Goal: Find specific page/section

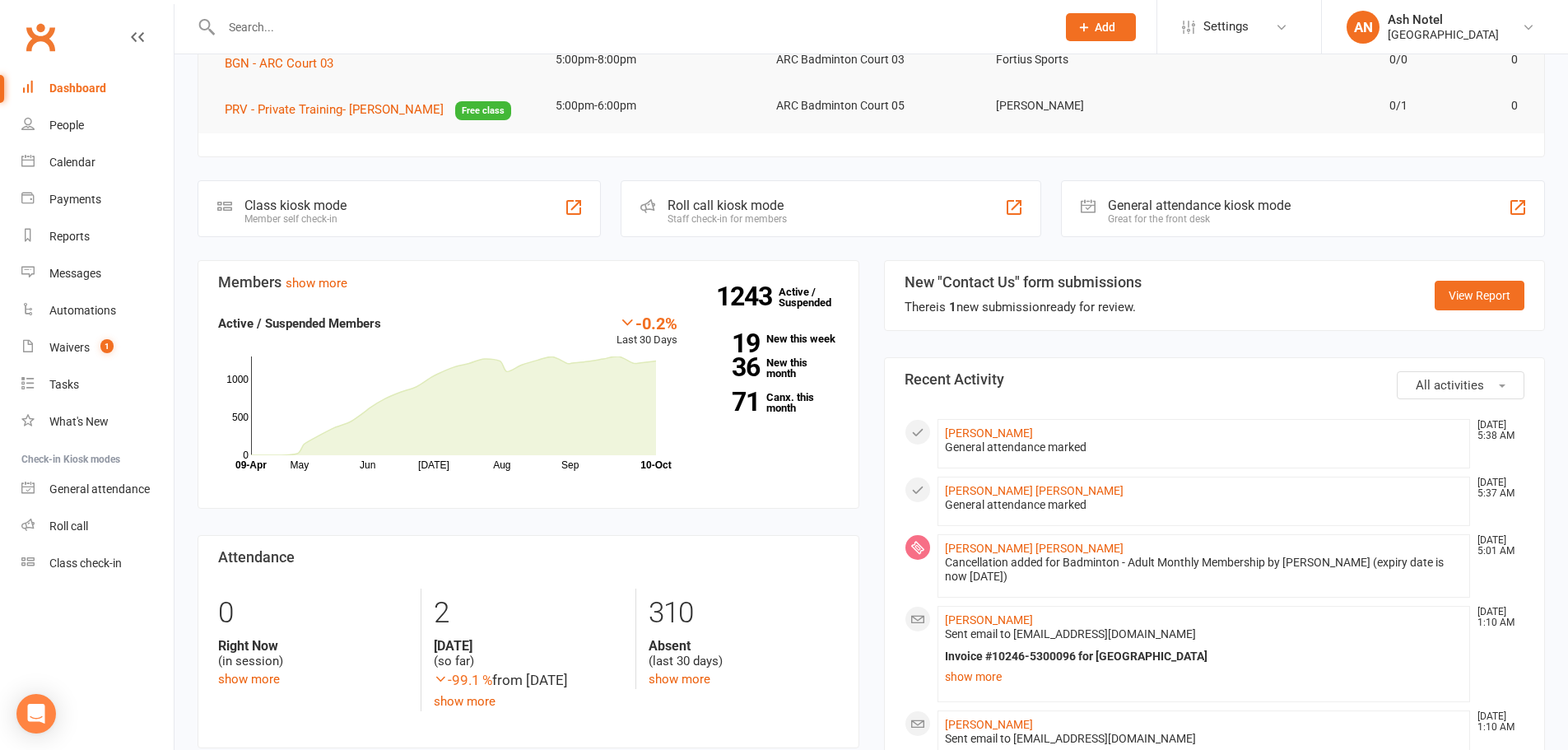
scroll to position [82, 0]
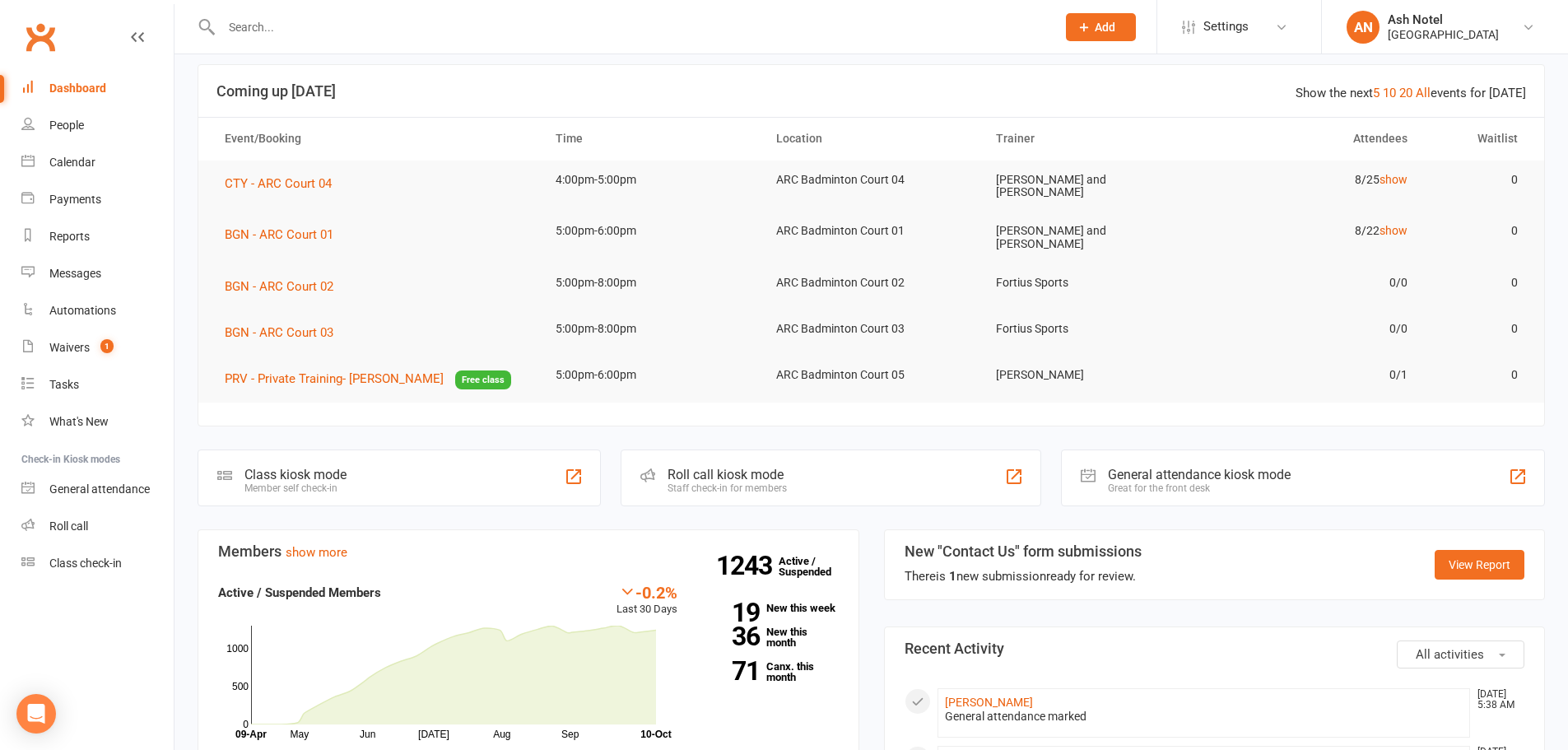
click at [330, 26] on input "text" at bounding box center [630, 27] width 828 height 23
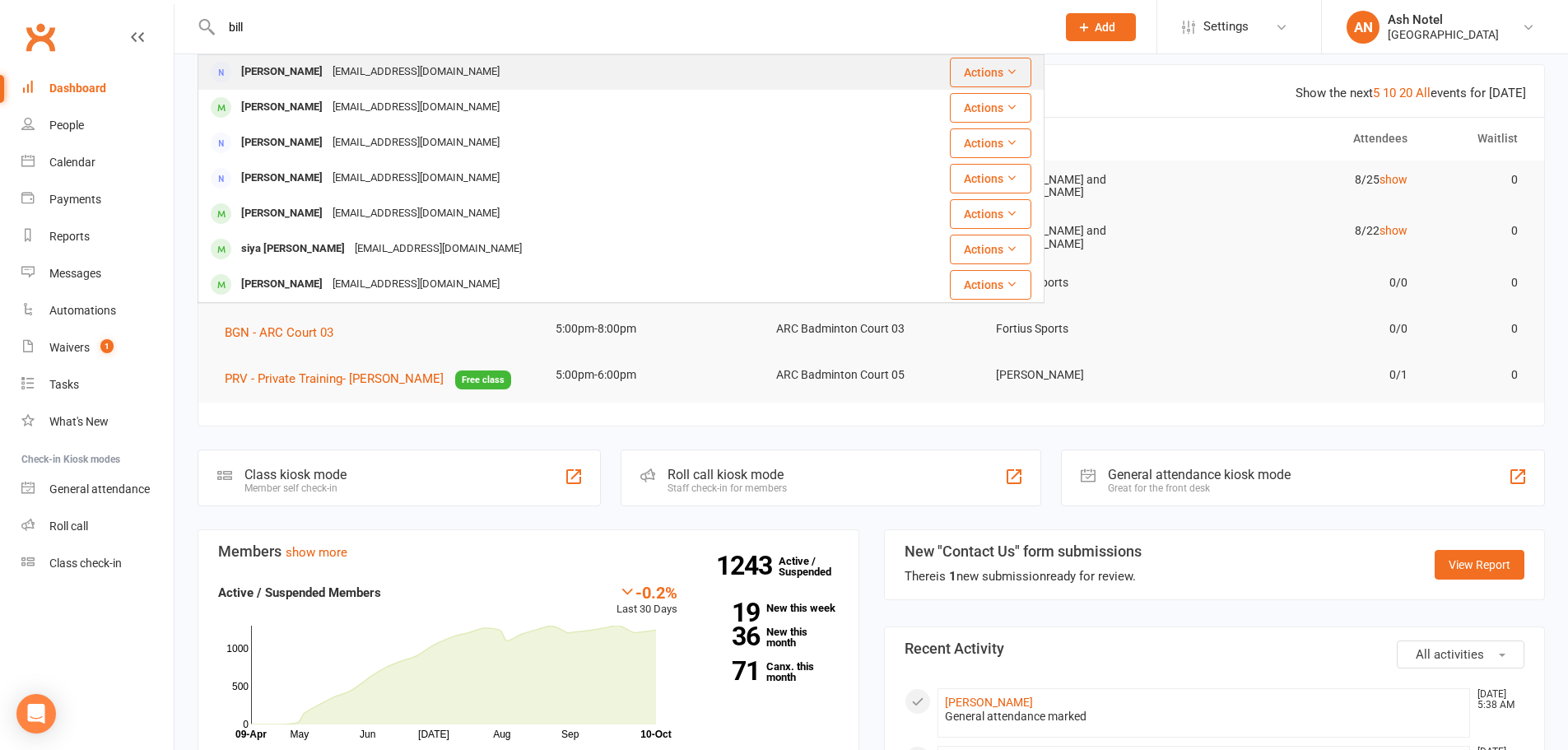
scroll to position [0, 0]
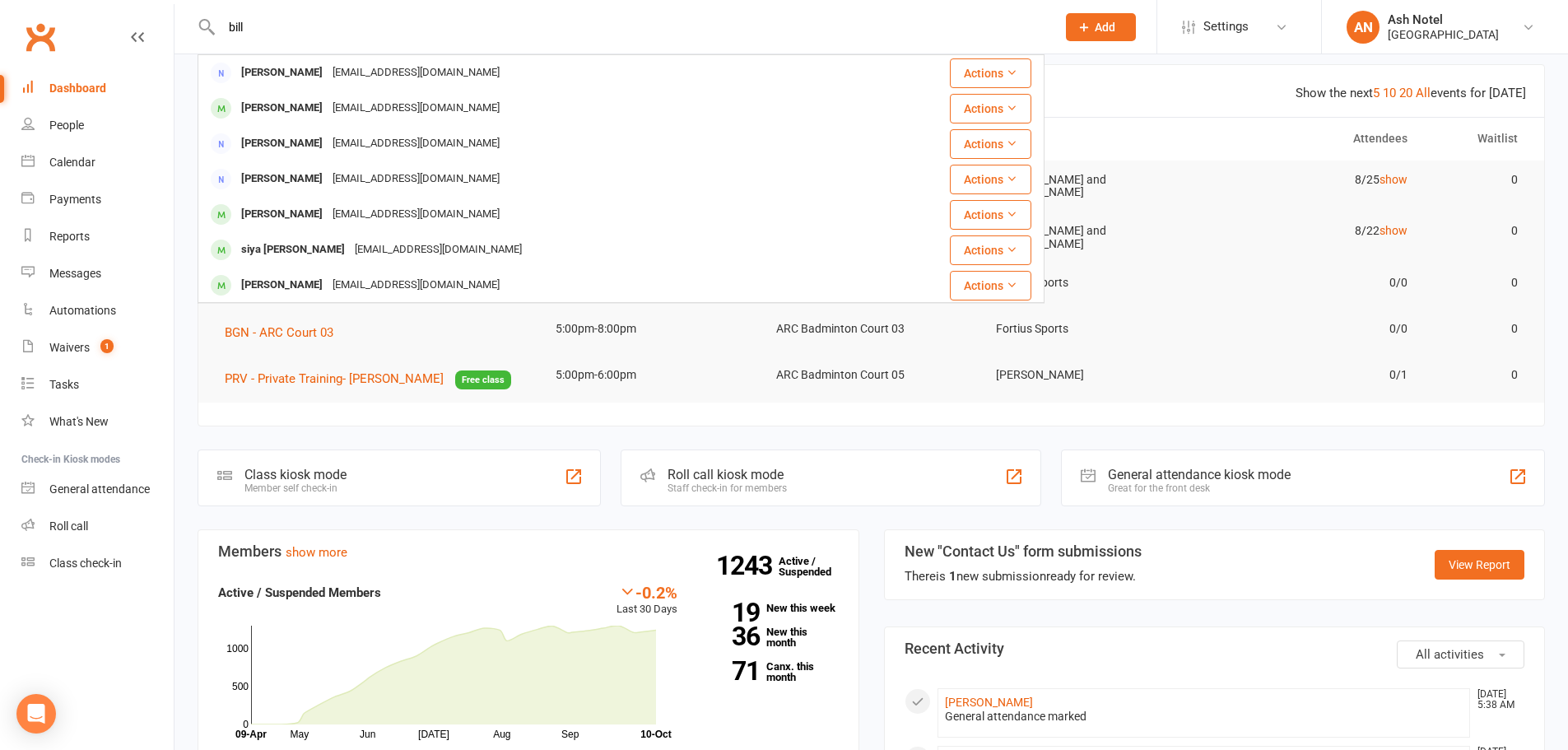
drag, startPoint x: 264, startPoint y: 22, endPoint x: 188, endPoint y: 19, distance: 76.1
click at [188, 19] on react-component "[PERSON_NAME] [PERSON_NAME] [EMAIL_ADDRESS][DOMAIN_NAME] Actions [PERSON_NAME] …" at bounding box center [522, 26] width 1044 height 54
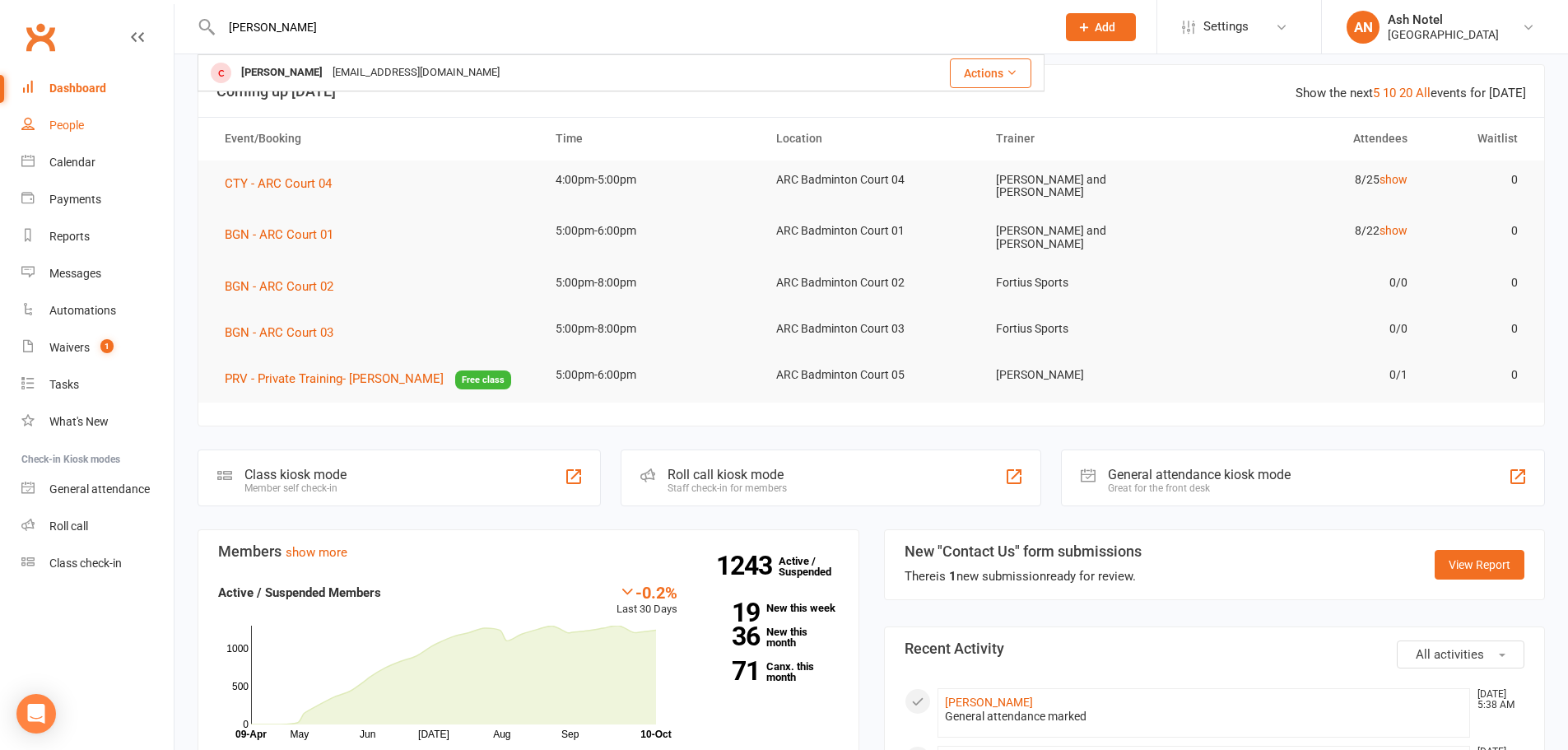
type input "[PERSON_NAME]"
click at [75, 141] on link "People" at bounding box center [97, 125] width 152 height 37
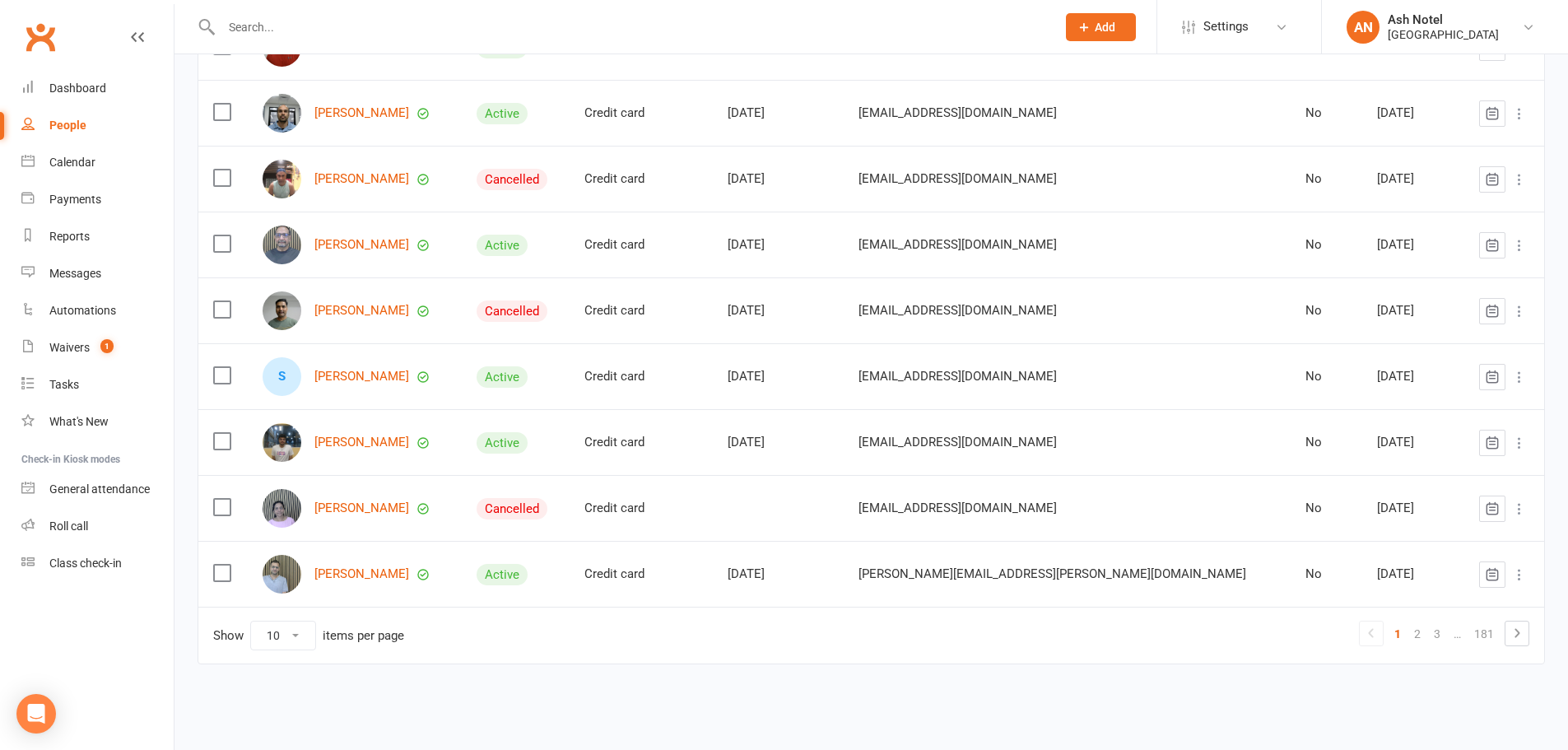
scroll to position [343, 0]
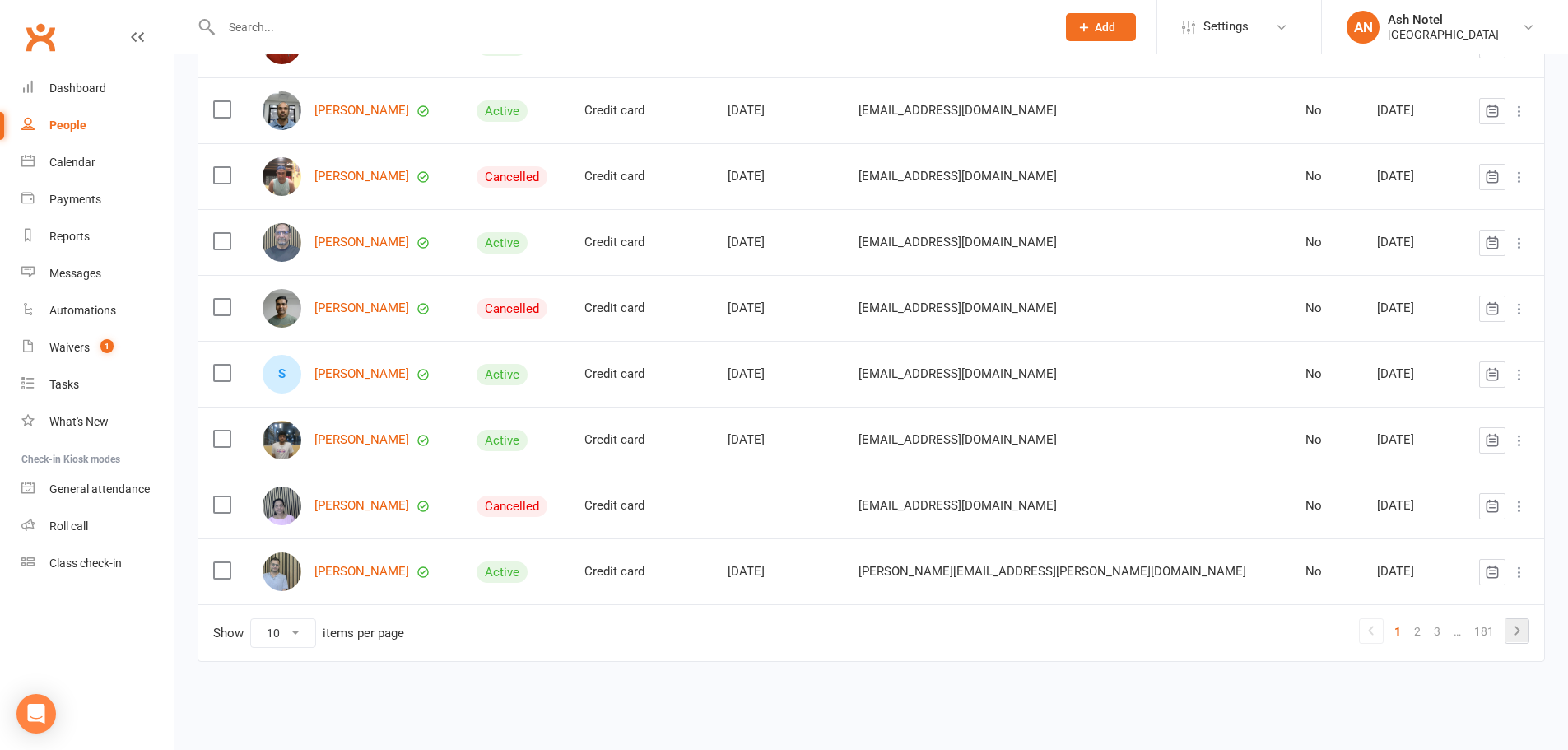
click at [1518, 638] on icon at bounding box center [1516, 630] width 20 height 20
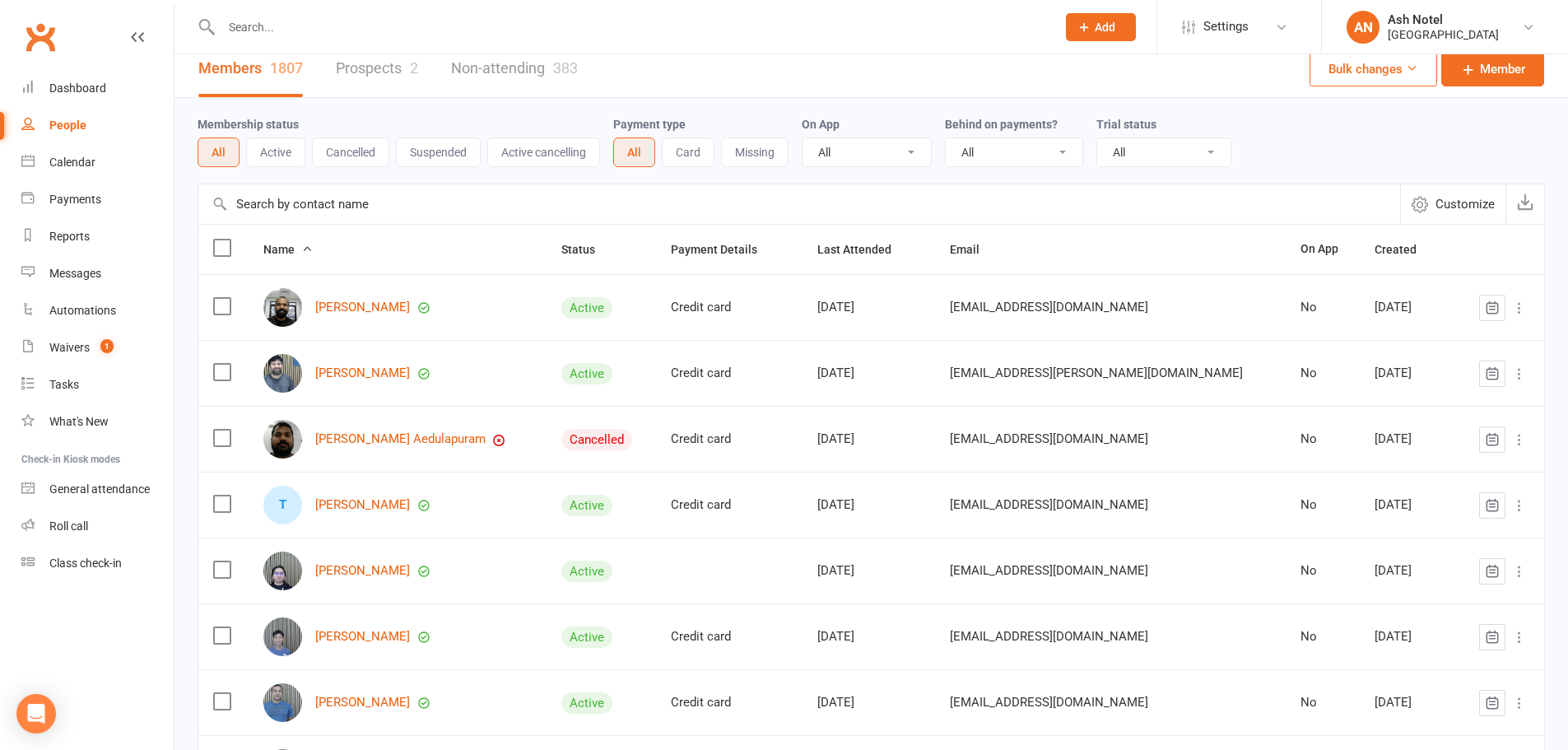
scroll to position [0, 0]
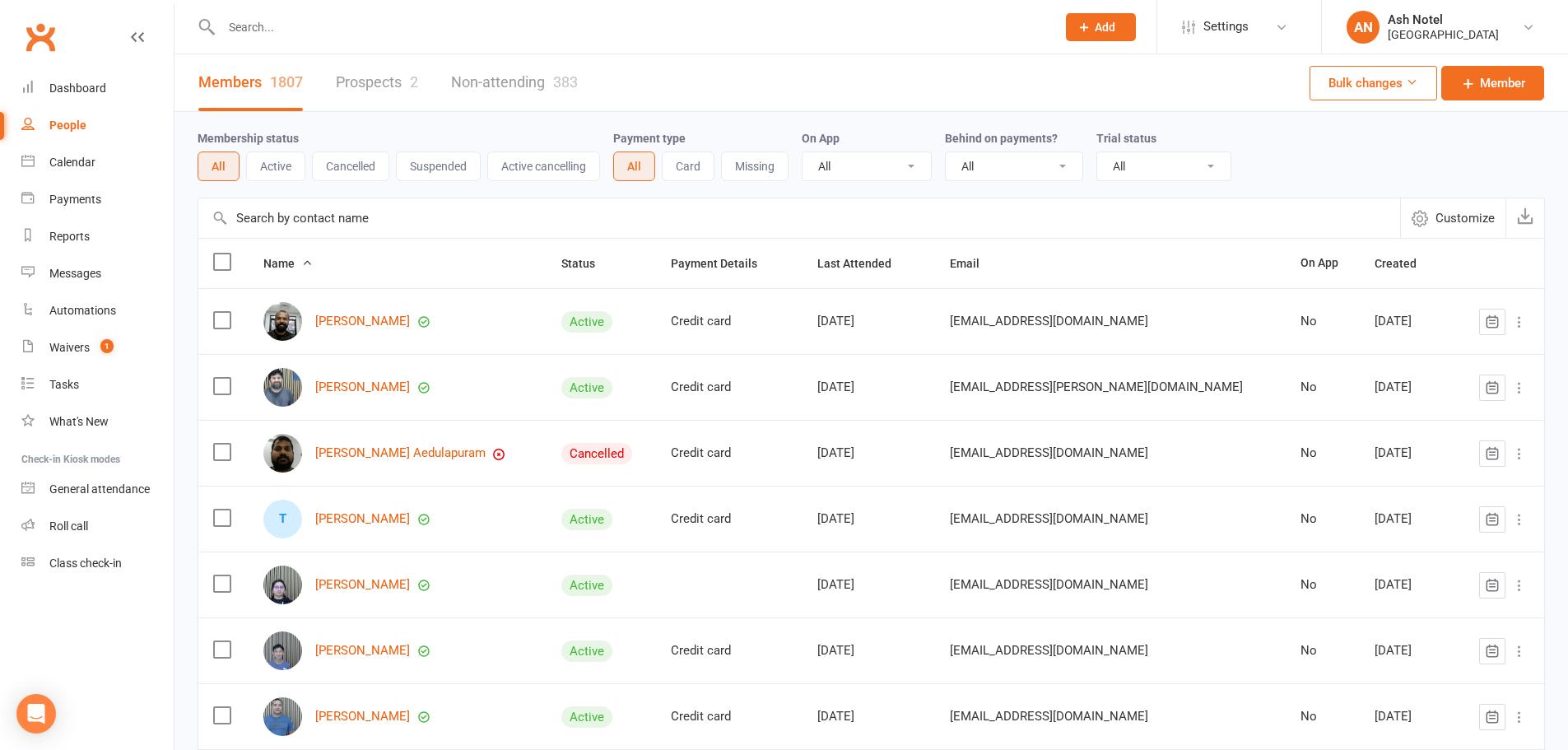
click at [255, 219] on input "text" at bounding box center [799, 218] width 1202 height 40
type input "b"
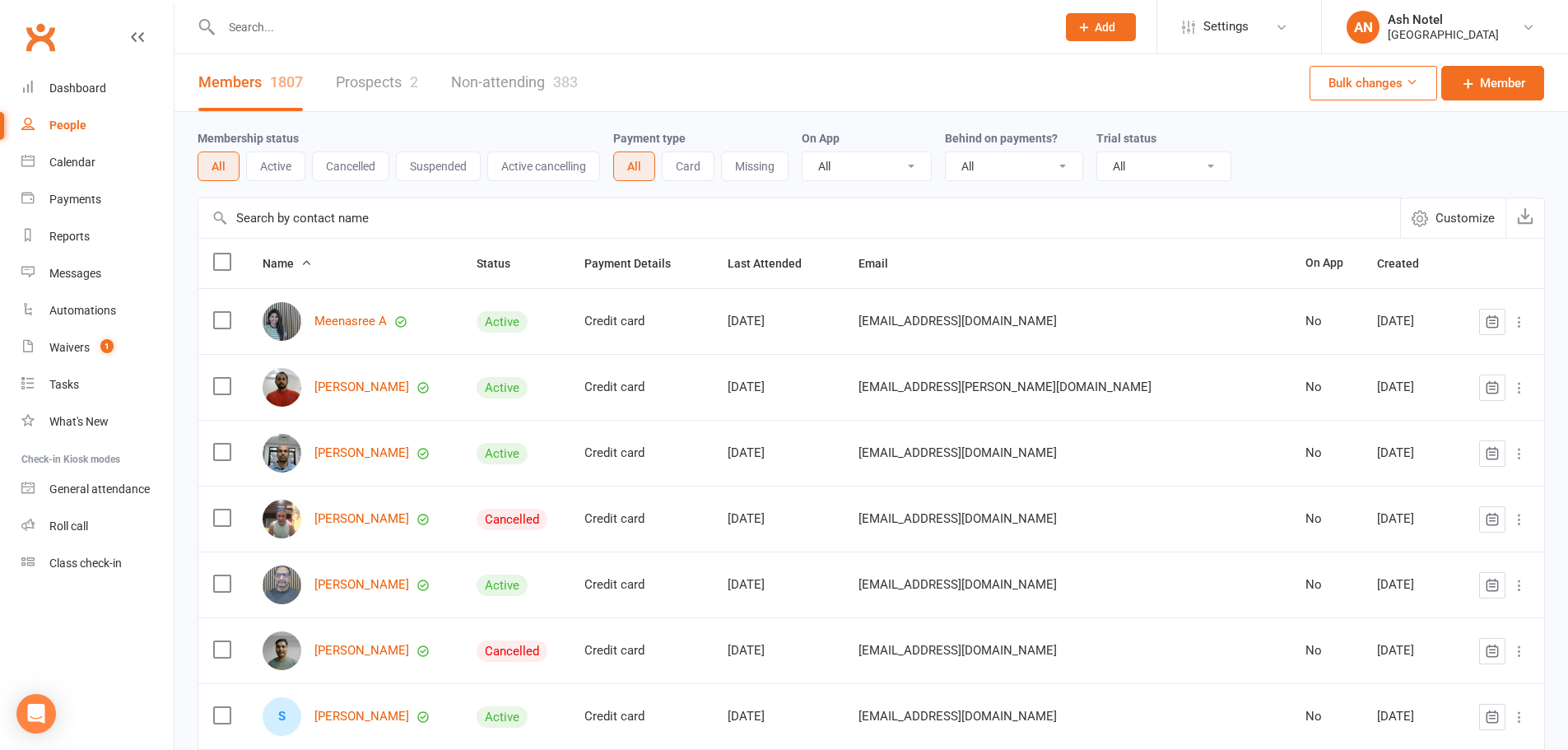
click at [409, 75] on link "Prospects 2" at bounding box center [376, 83] width 82 height 57
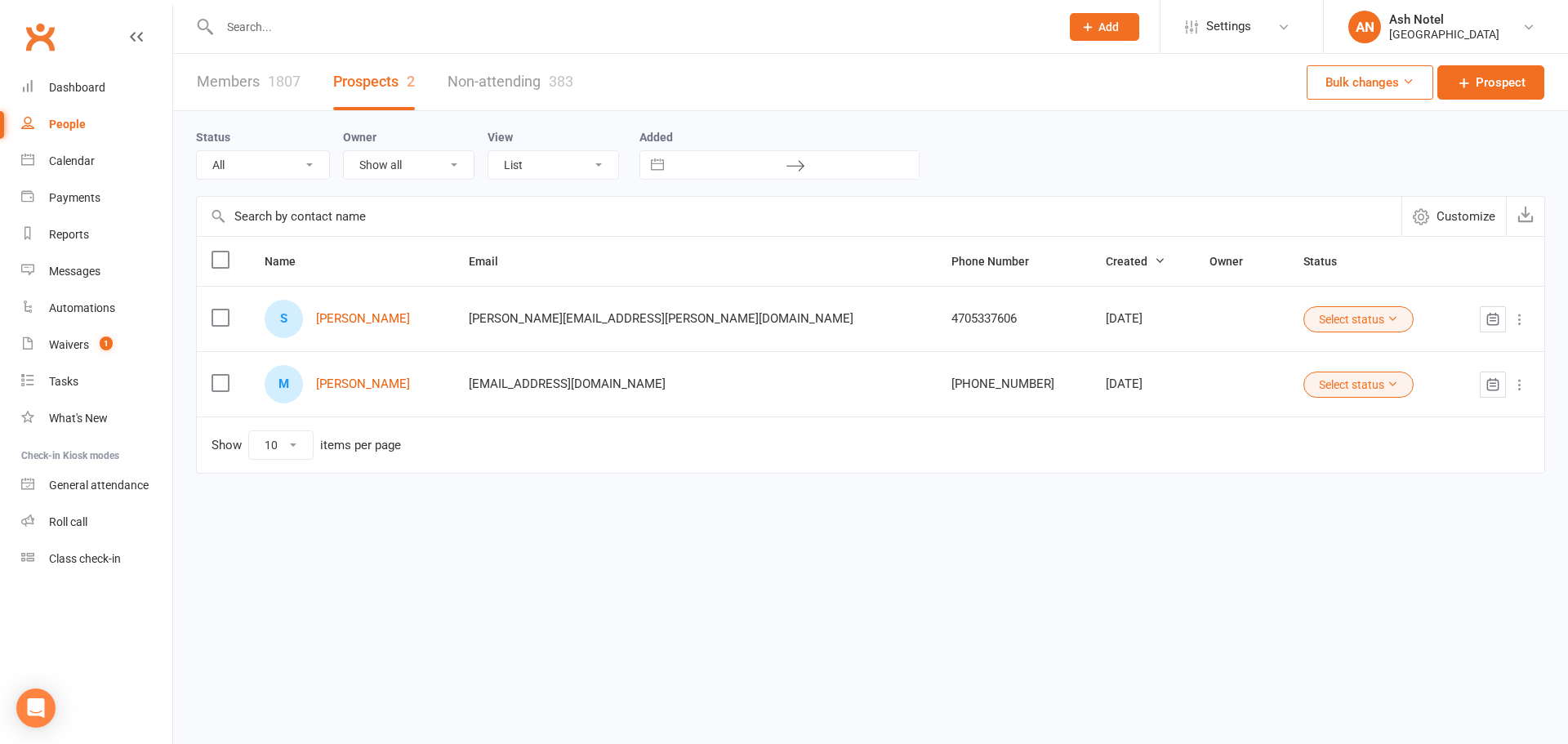
click at [517, 95] on link "Non-attending 383" at bounding box center [510, 82] width 125 height 56
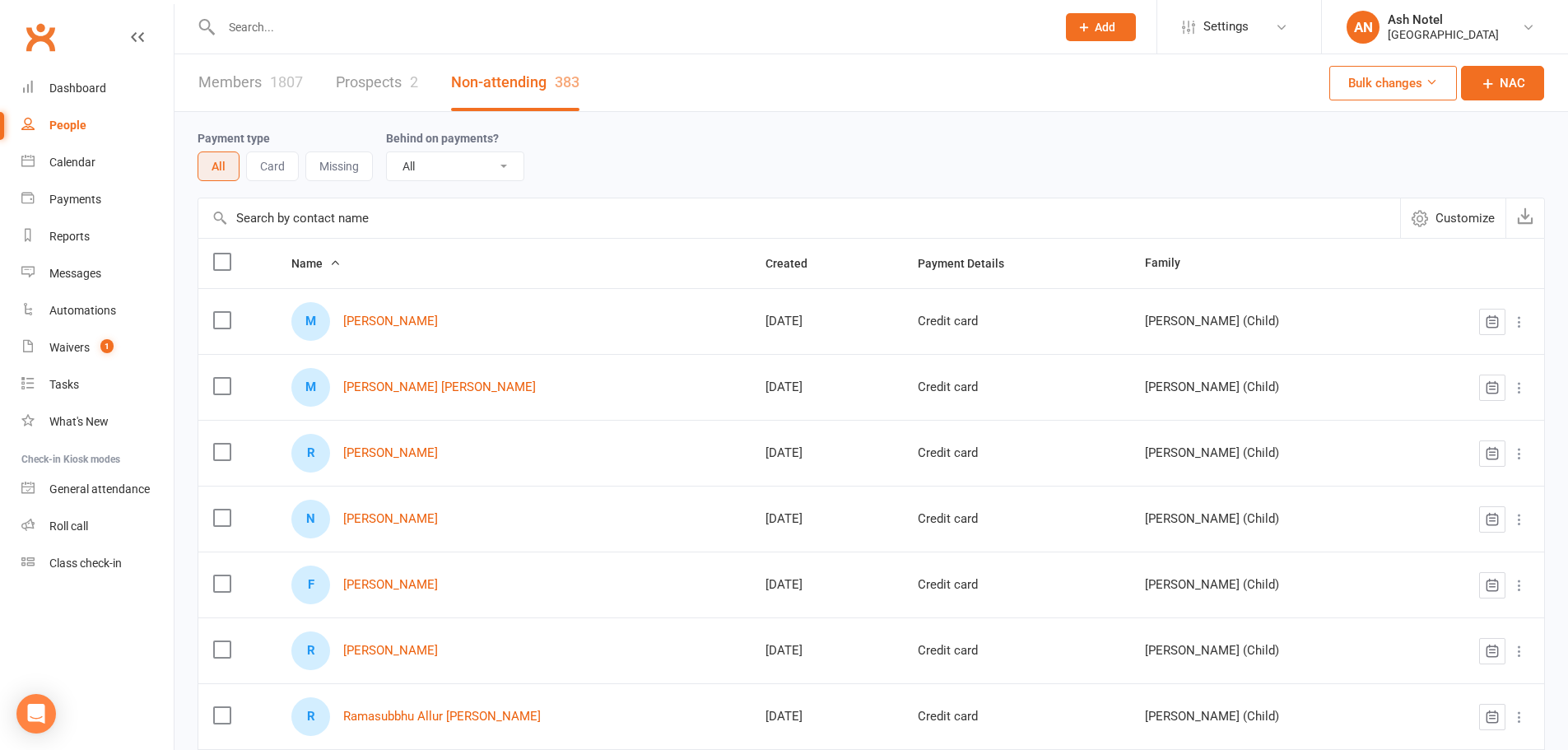
click at [305, 88] on div "Members 1807 Prospects 2 Non-attending 383" at bounding box center [389, 83] width 429 height 57
click at [279, 88] on div "1807" at bounding box center [286, 82] width 33 height 17
